Goal: Task Accomplishment & Management: Use online tool/utility

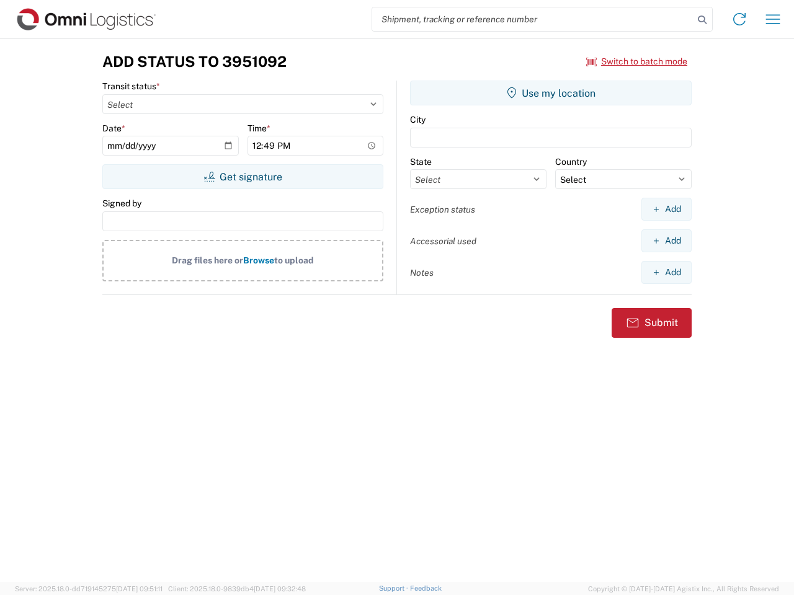
click at [533, 19] on input "search" at bounding box center [532, 19] width 321 height 24
click at [702, 20] on icon at bounding box center [701, 19] width 17 height 17
click at [739, 19] on icon at bounding box center [739, 19] width 20 height 20
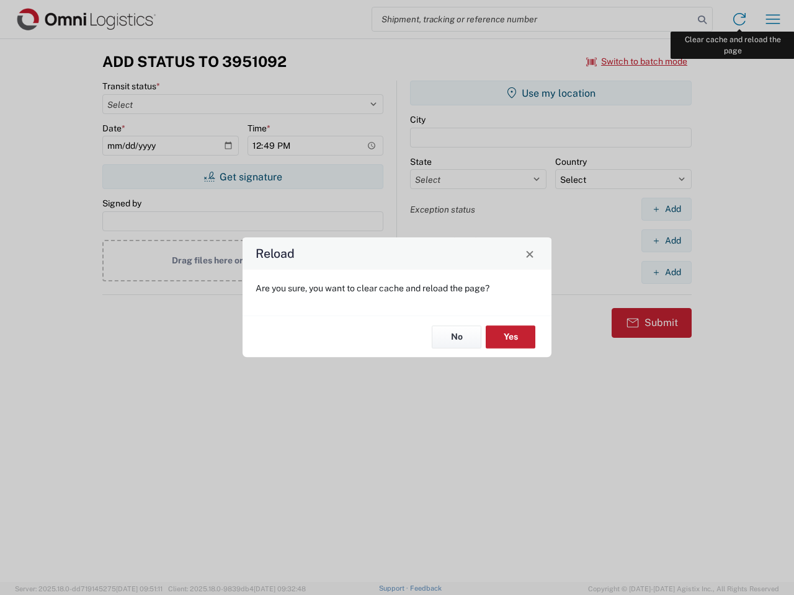
click at [773, 19] on div "Reload Are you sure, you want to clear cache and reload the page? No Yes" at bounding box center [397, 297] width 794 height 595
click at [637, 61] on div "Reload Are you sure, you want to clear cache and reload the page? No Yes" at bounding box center [397, 297] width 794 height 595
click at [242, 177] on div "Reload Are you sure, you want to clear cache and reload the page? No Yes" at bounding box center [397, 297] width 794 height 595
click at [551, 93] on div "Reload Are you sure, you want to clear cache and reload the page? No Yes" at bounding box center [397, 297] width 794 height 595
click at [666, 209] on div "Reload Are you sure, you want to clear cache and reload the page? No Yes" at bounding box center [397, 297] width 794 height 595
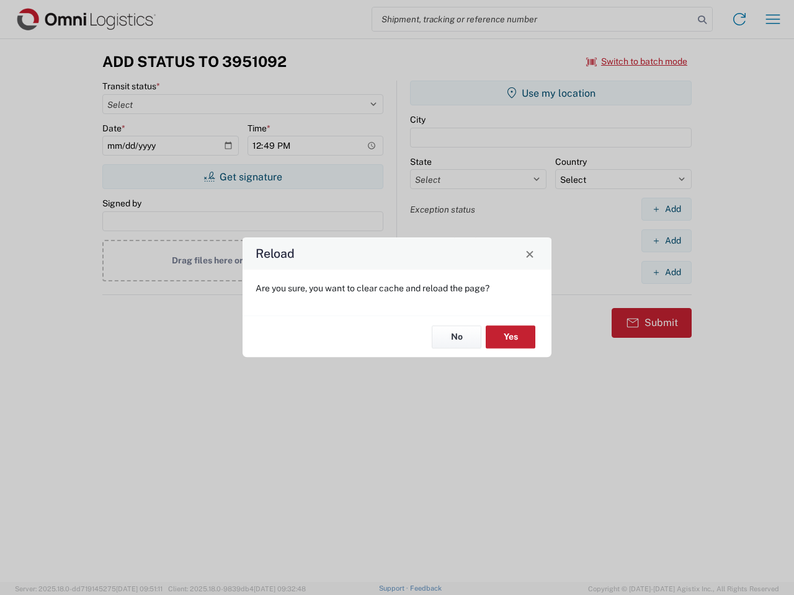
click at [666, 241] on div "Reload Are you sure, you want to clear cache and reload the page? No Yes" at bounding box center [397, 297] width 794 height 595
click at [666, 272] on div "Reload Are you sure, you want to clear cache and reload the page? No Yes" at bounding box center [397, 297] width 794 height 595
